Goal: Find specific page/section

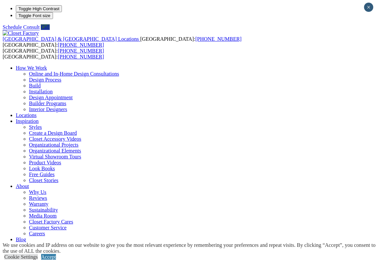
click at [268, 30] on div "[GEOGRAPHIC_DATA] & [GEOGRAPHIC_DATA] Locations [GEOGRAPHIC_DATA]: [PHONE_NUMBE…" at bounding box center [188, 148] width 371 height 236
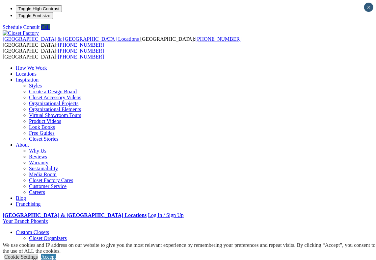
click at [37, 71] on link "Locations" at bounding box center [26, 74] width 21 height 6
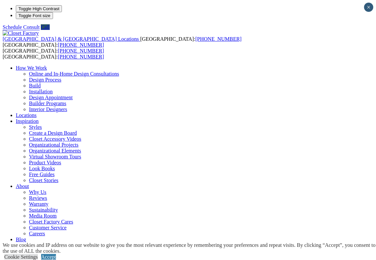
type input "*****"
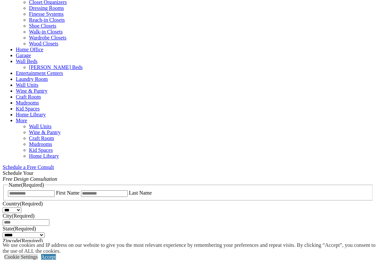
scroll to position [263, 0]
